Goal: Task Accomplishment & Management: Use online tool/utility

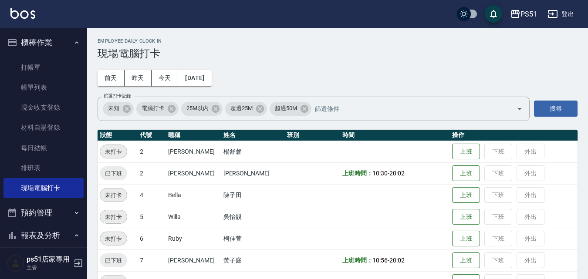
scroll to position [204, 0]
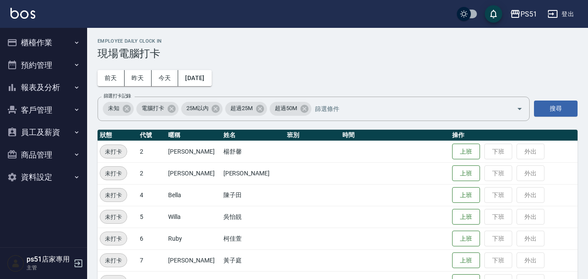
drag, startPoint x: 465, startPoint y: 174, endPoint x: 485, endPoint y: 178, distance: 19.9
click at [465, 174] on button "上班" at bounding box center [466, 174] width 28 height 16
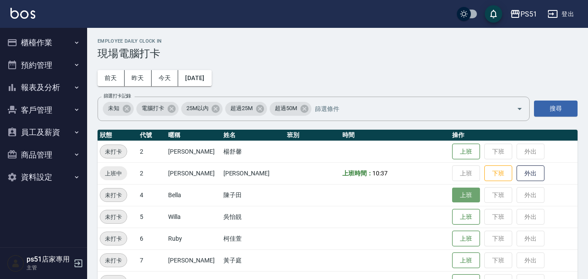
click at [457, 192] on button "上班" at bounding box center [466, 195] width 28 height 15
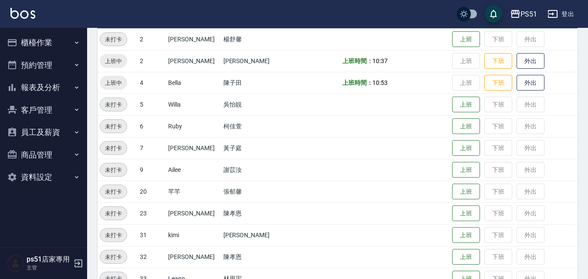
scroll to position [305, 0]
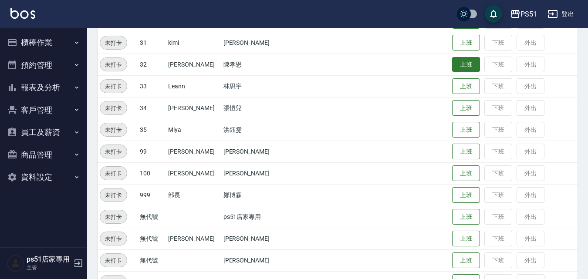
click at [463, 64] on button "上班" at bounding box center [466, 64] width 28 height 15
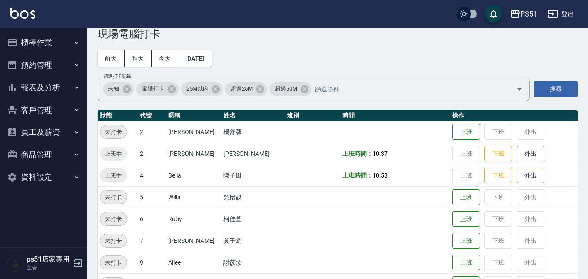
scroll to position [0, 0]
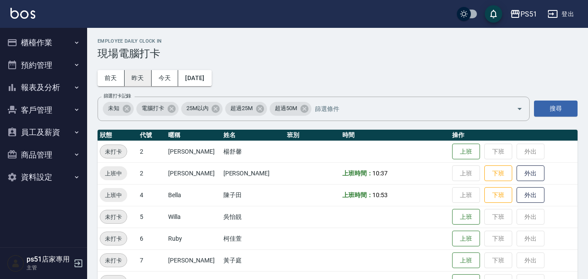
click at [141, 75] on button "昨天" at bounding box center [138, 78] width 27 height 16
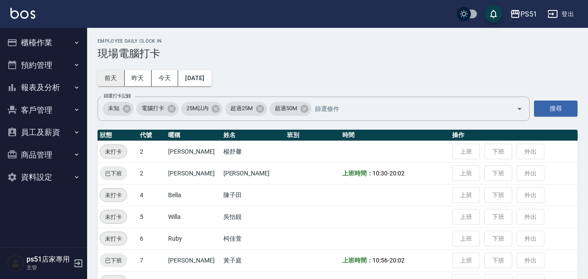
click at [115, 76] on button "前天" at bounding box center [111, 78] width 27 height 16
click at [143, 82] on button "昨天" at bounding box center [138, 78] width 27 height 16
click at [161, 79] on button "今天" at bounding box center [165, 78] width 27 height 16
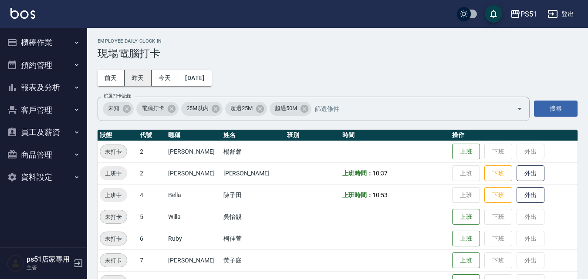
drag, startPoint x: 141, startPoint y: 78, endPoint x: 145, endPoint y: 81, distance: 5.0
click at [144, 80] on button "昨天" at bounding box center [138, 78] width 27 height 16
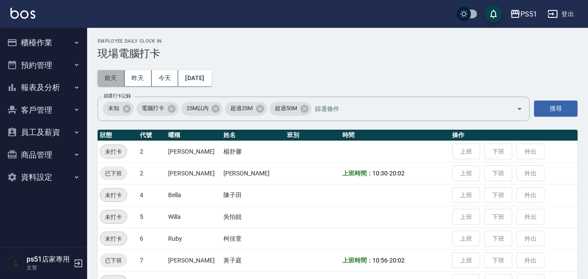
click at [109, 78] on button "前天" at bounding box center [111, 78] width 27 height 16
click at [207, 83] on button "2025/10/11" at bounding box center [194, 78] width 33 height 16
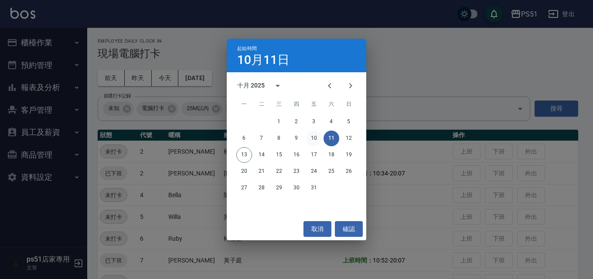
click at [309, 140] on button "10" at bounding box center [314, 139] width 16 height 16
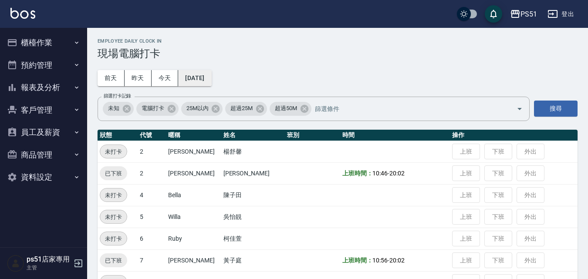
click at [206, 84] on button "2025/10/10" at bounding box center [194, 78] width 33 height 16
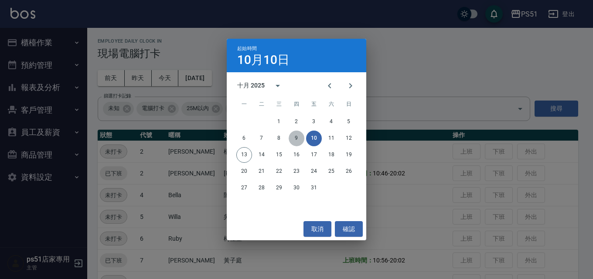
click at [298, 139] on button "9" at bounding box center [297, 139] width 16 height 16
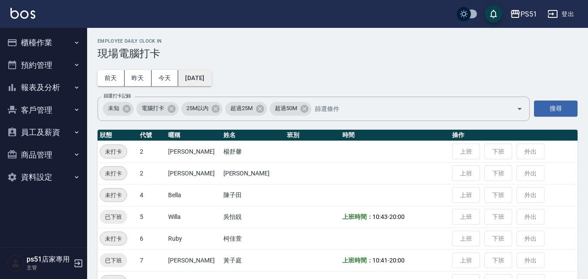
click at [211, 76] on button "2025/10/09" at bounding box center [194, 78] width 33 height 16
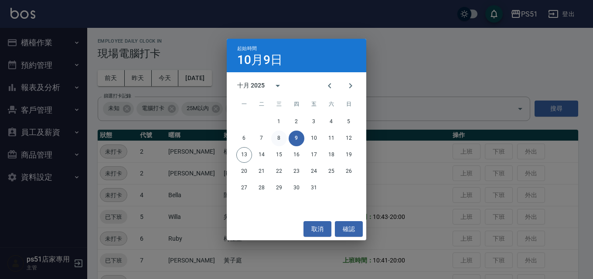
click at [282, 139] on button "8" at bounding box center [279, 139] width 16 height 16
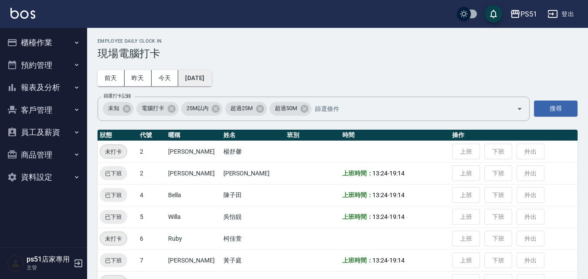
click at [206, 81] on button "2025/10/08" at bounding box center [194, 78] width 33 height 16
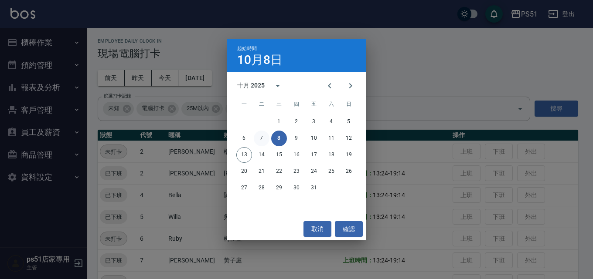
click at [258, 141] on button "7" at bounding box center [262, 139] width 16 height 16
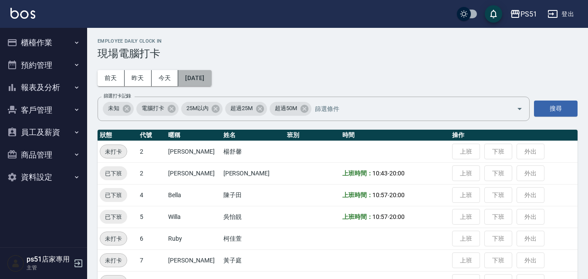
click at [194, 80] on button "2025/10/07" at bounding box center [194, 78] width 33 height 16
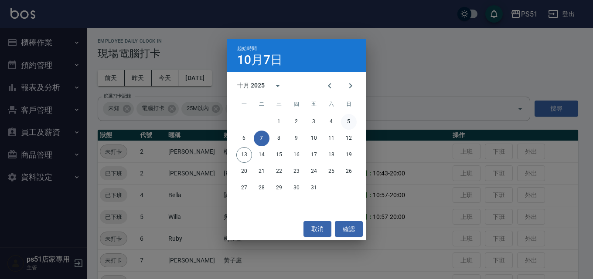
click at [344, 121] on button "5" at bounding box center [349, 122] width 16 height 16
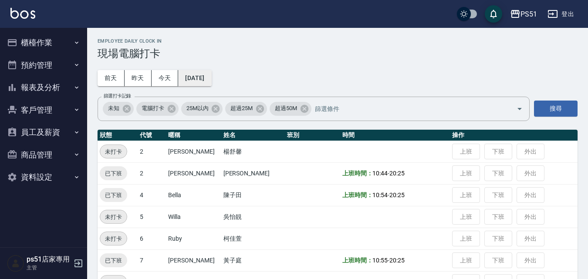
click at [211, 73] on button "2025/10/05" at bounding box center [194, 78] width 33 height 16
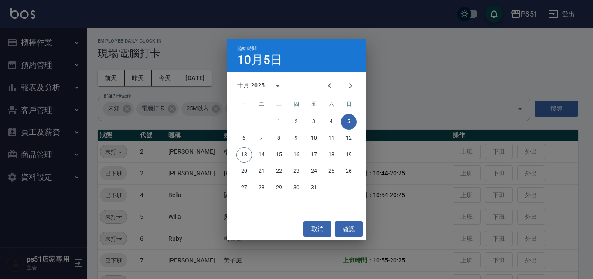
click at [329, 114] on div "1 2 3 4 5" at bounding box center [296, 122] width 139 height 16
click at [329, 118] on button "4" at bounding box center [331, 122] width 16 height 16
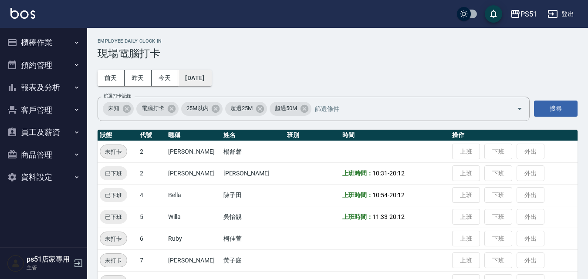
click at [198, 84] on button "2025/10/04" at bounding box center [194, 78] width 33 height 16
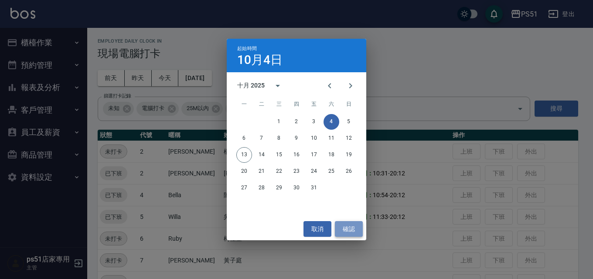
click at [351, 227] on button "確認" at bounding box center [349, 229] width 28 height 16
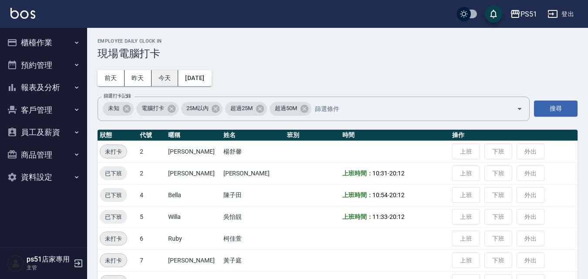
click at [156, 71] on button "今天" at bounding box center [165, 78] width 27 height 16
